Goal: Task Accomplishment & Management: Use online tool/utility

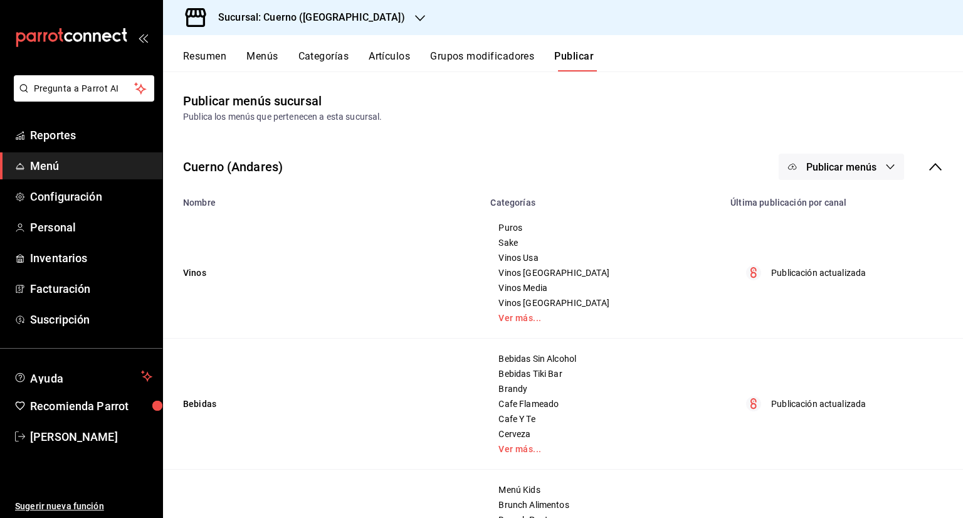
click at [410, 68] on button "Artículos" at bounding box center [389, 60] width 41 height 21
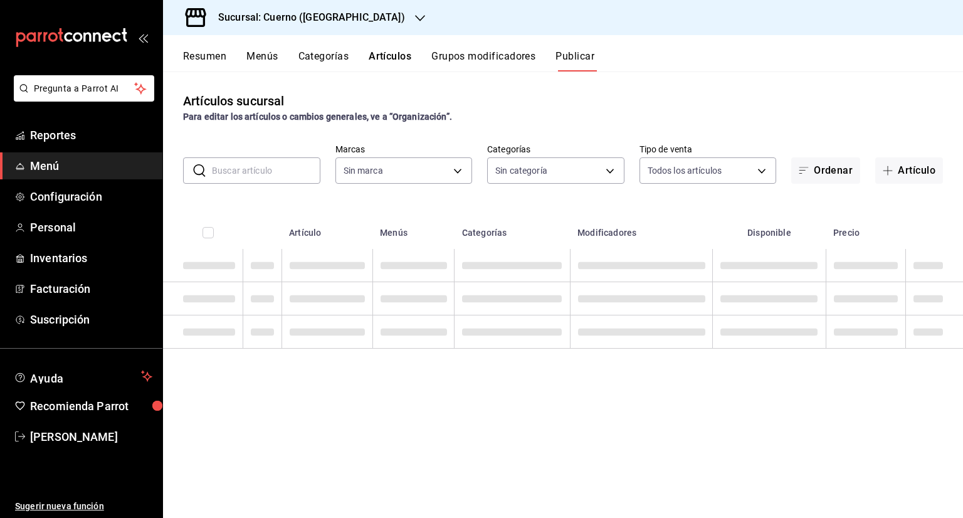
type input "c9e961b9-bc29-480f-a65c-324ff110f526"
click at [576, 164] on body "Pregunta a Parrot AI Reportes Menú Configuración Personal Inventarios Facturaci…" at bounding box center [481, 259] width 963 height 518
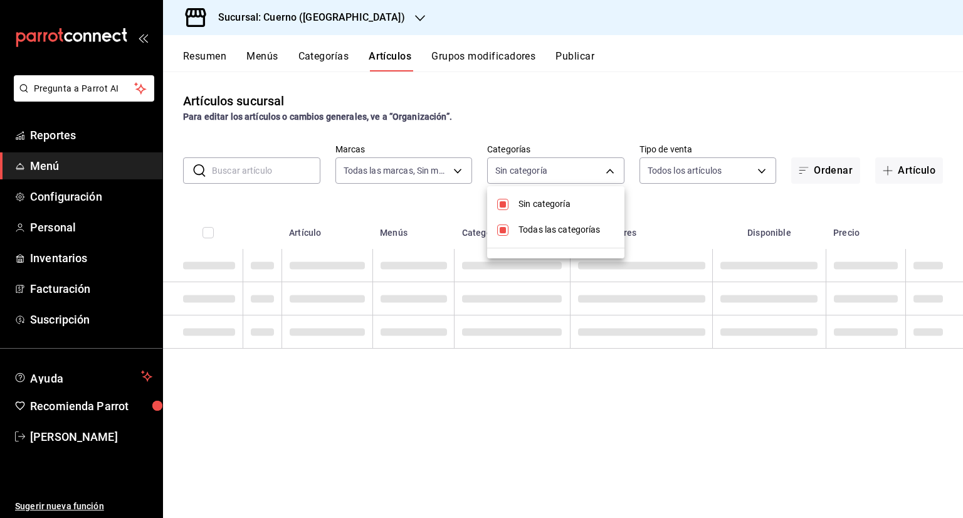
type input "c9e961b9-bc29-480f-a65c-324ff110f526"
type input "a99b9eb1-d5e4-4ca6-a53e-4c42022e859a,8d843363-7b8b-4002-90a0-c01944697fe5,d20f9…"
checkbox input "true"
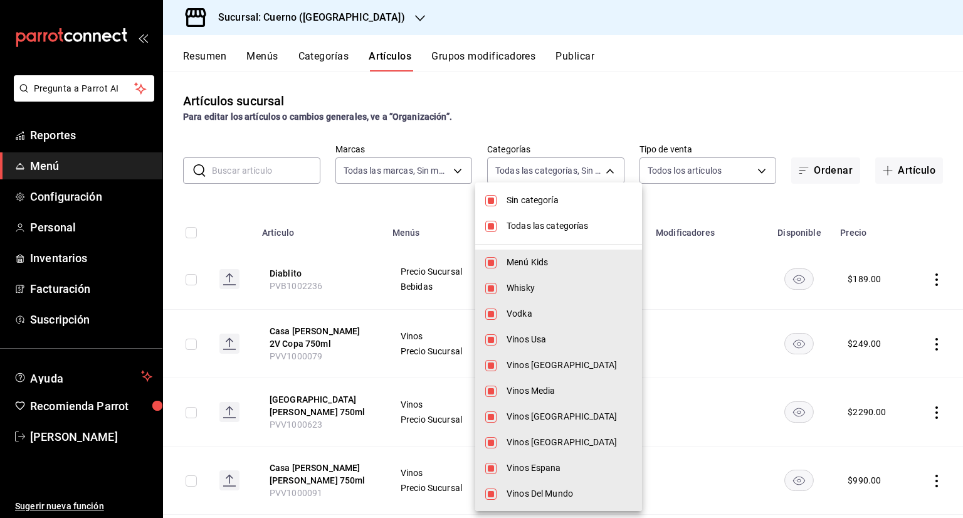
click at [509, 196] on span "Sin categoría" at bounding box center [568, 200] width 125 height 13
checkbox input "false"
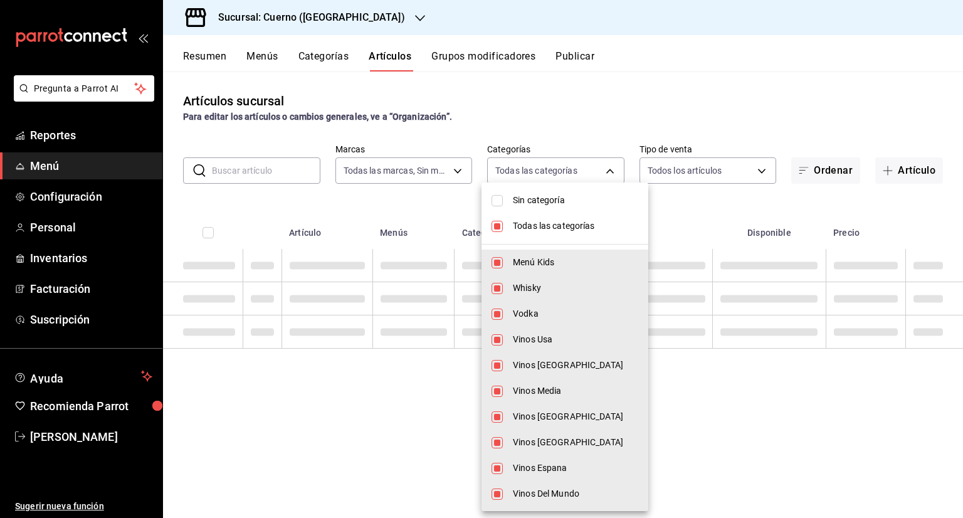
click at [512, 221] on li "Todas las categorías" at bounding box center [564, 226] width 167 height 26
checkbox input "false"
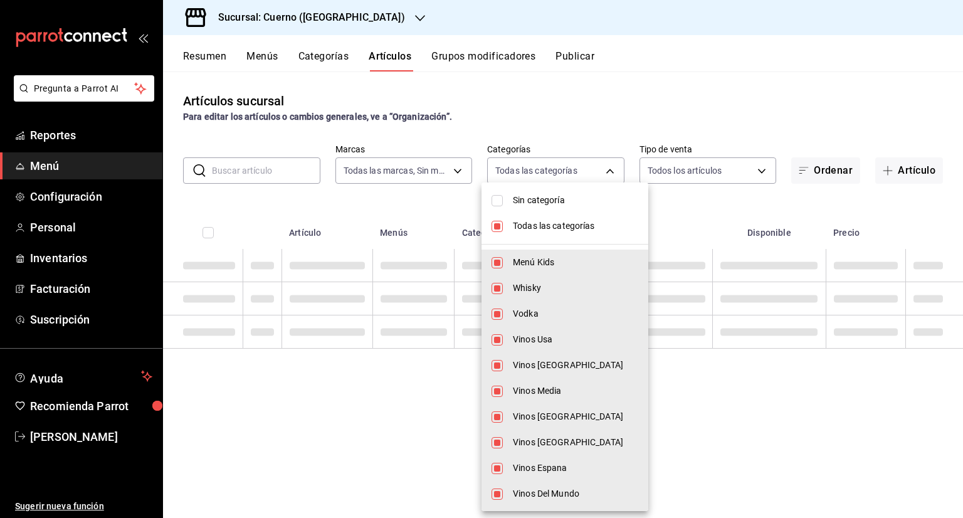
checkbox input "false"
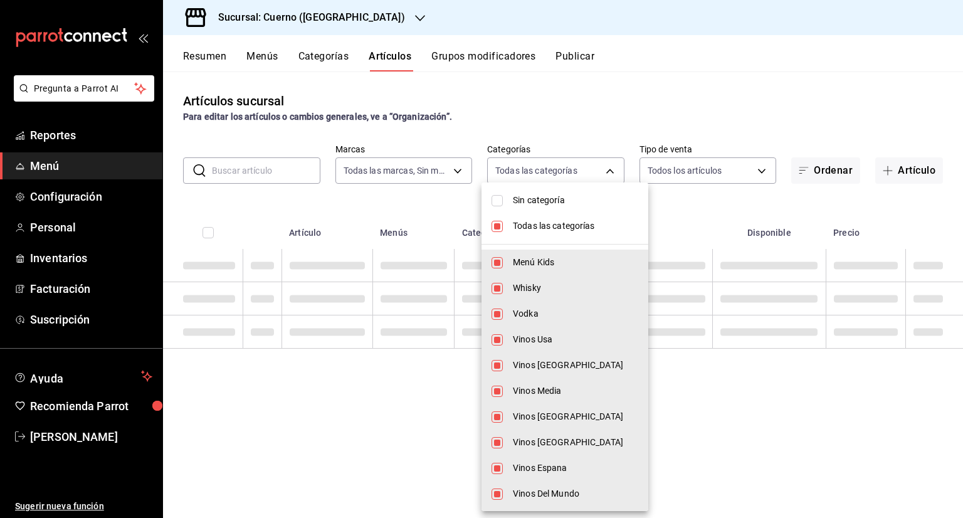
checkbox input "false"
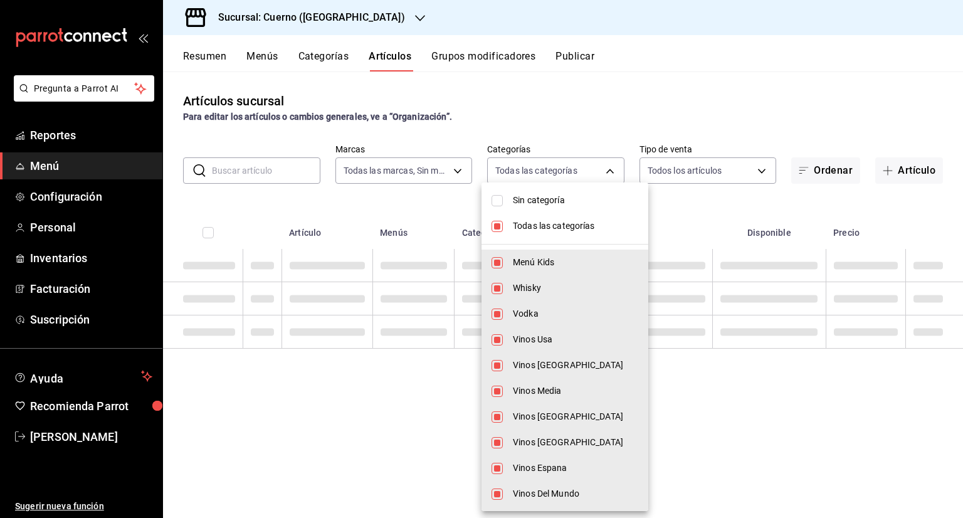
checkbox input "false"
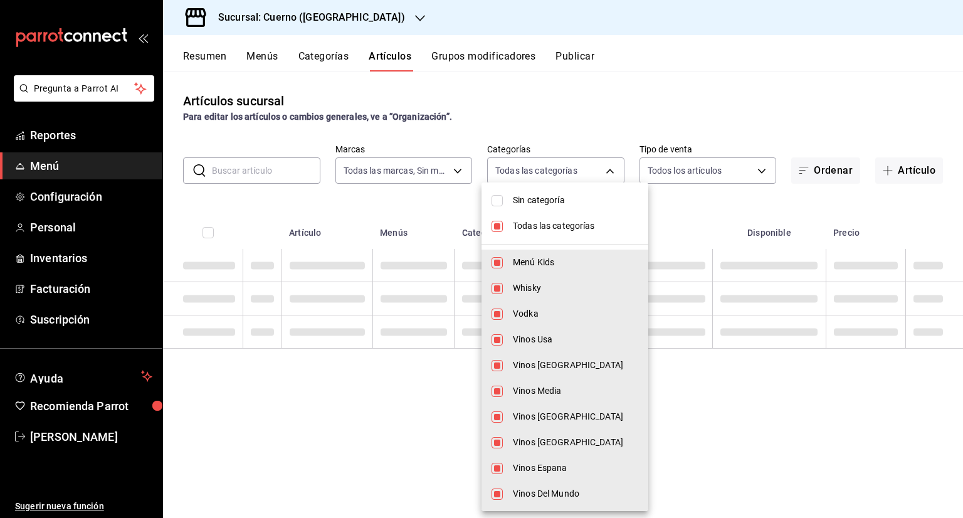
checkbox input "false"
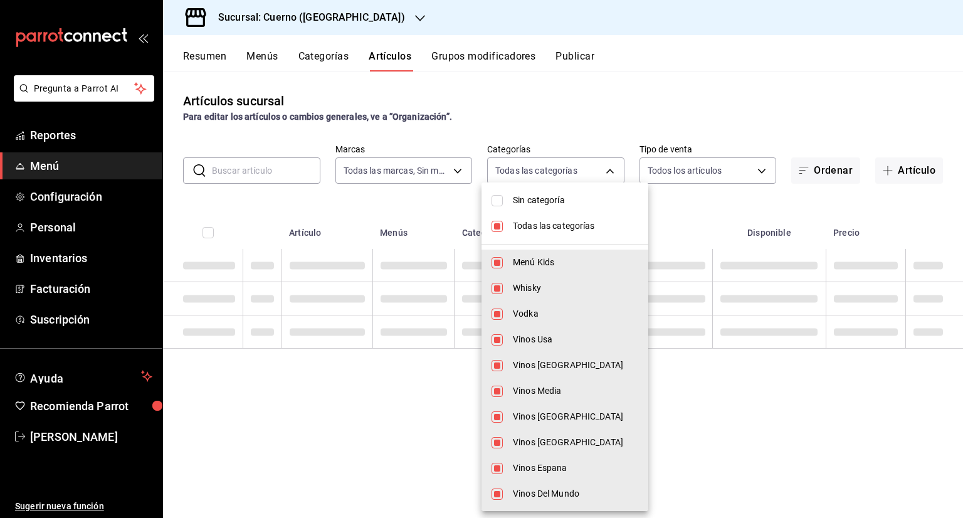
checkbox input "false"
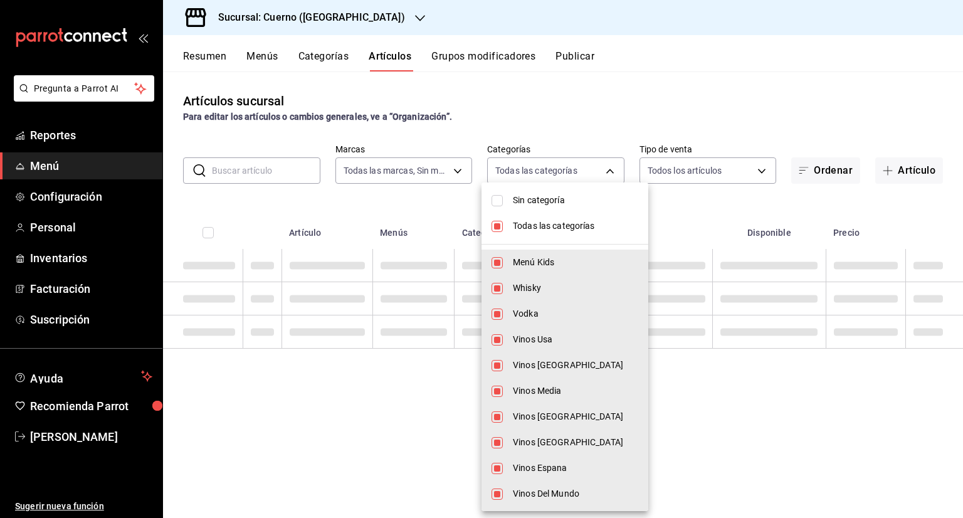
checkbox input "false"
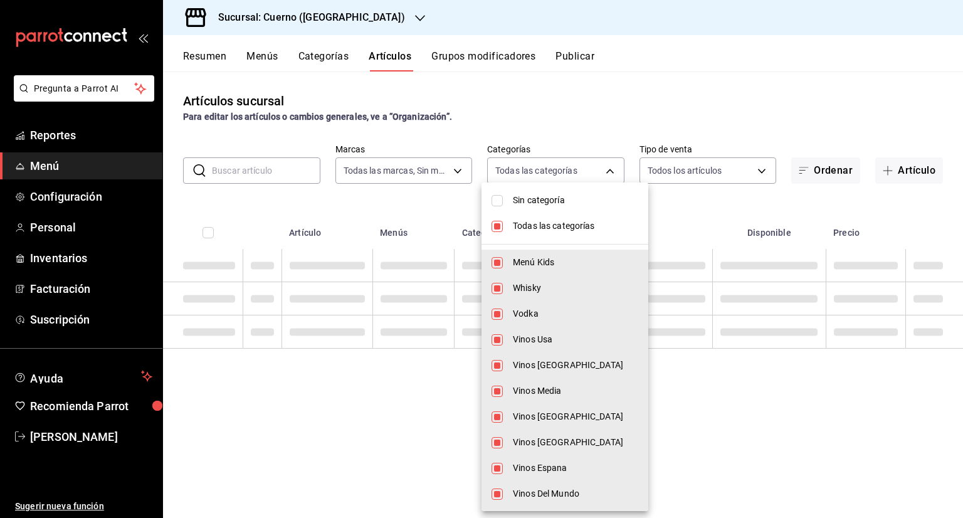
checkbox input "false"
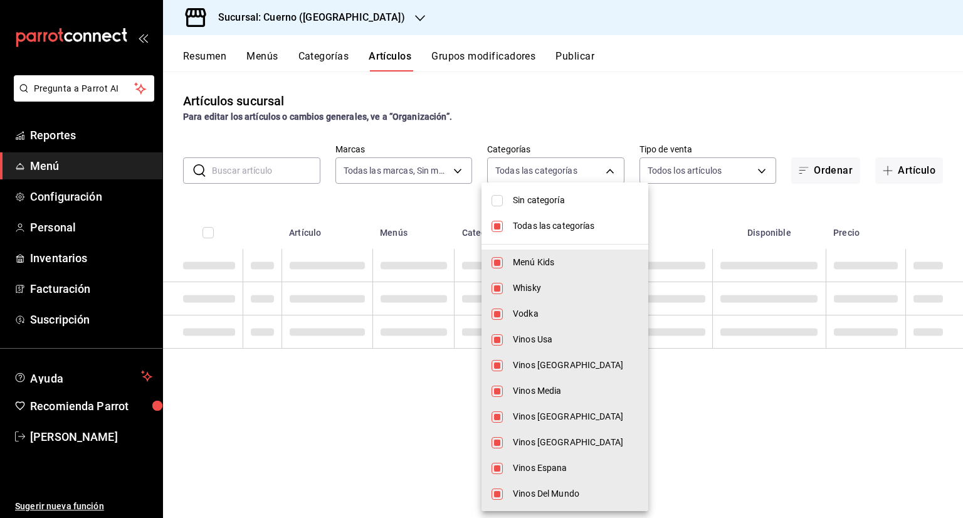
checkbox input "false"
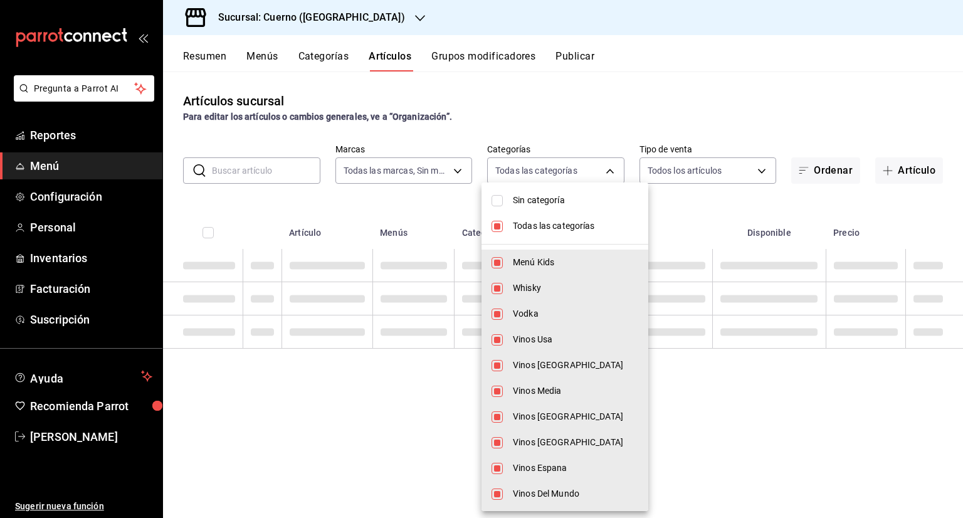
checkbox input "false"
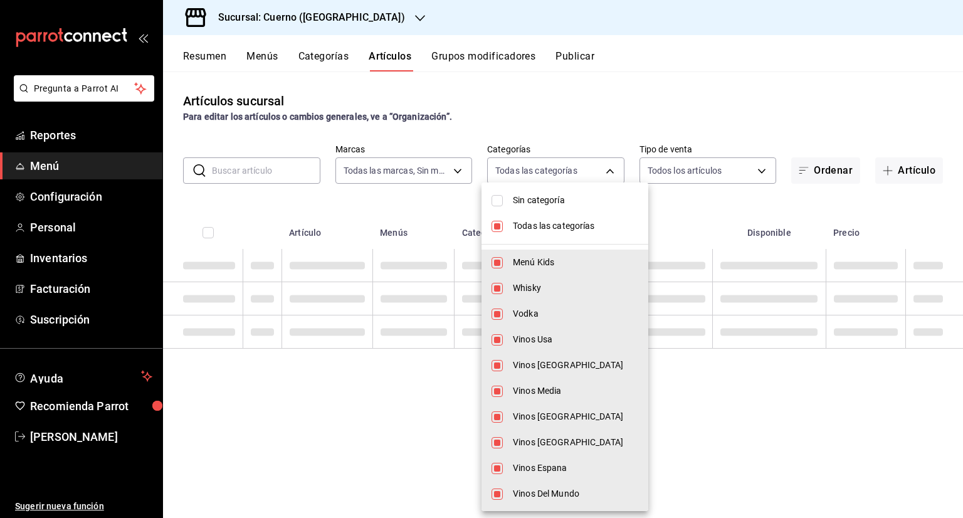
checkbox input "false"
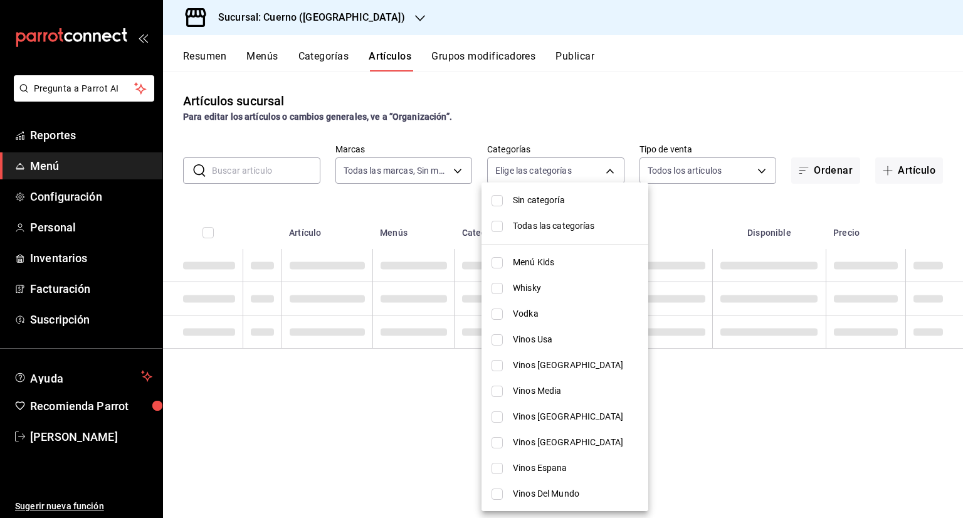
click at [517, 313] on span "Vodka" at bounding box center [575, 313] width 125 height 13
type input "d20f9d18-5e0f-4b53-b5be-0a43d5f086e3"
checkbox input "true"
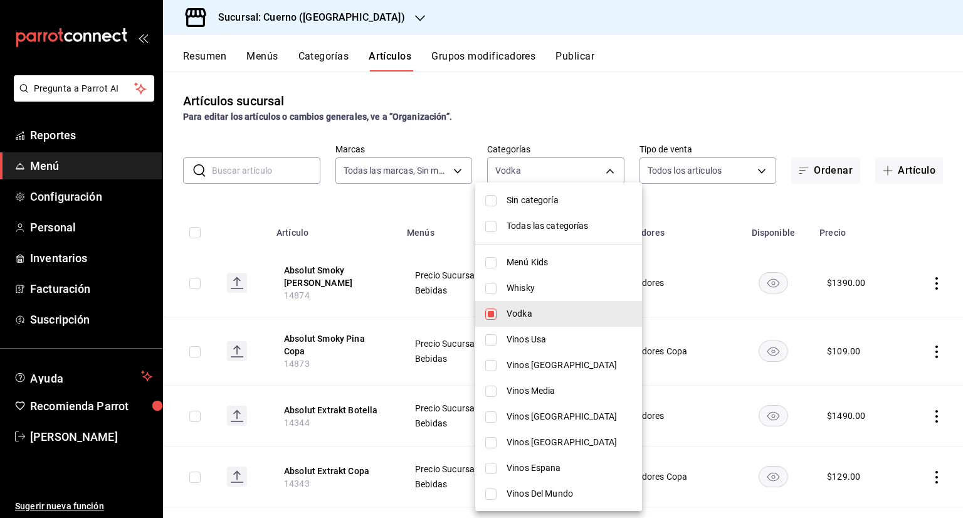
click at [700, 281] on div at bounding box center [481, 259] width 963 height 518
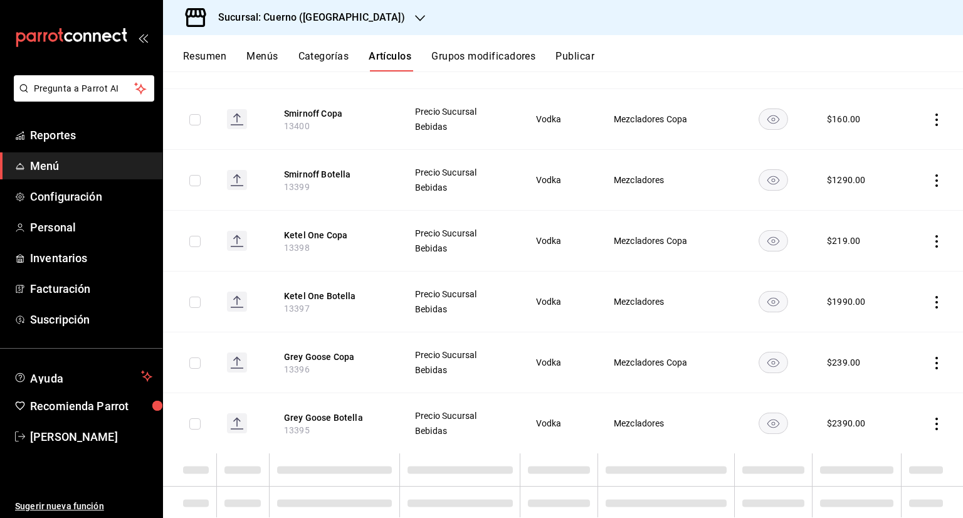
scroll to position [1041, 0]
